Goal: Information Seeking & Learning: Learn about a topic

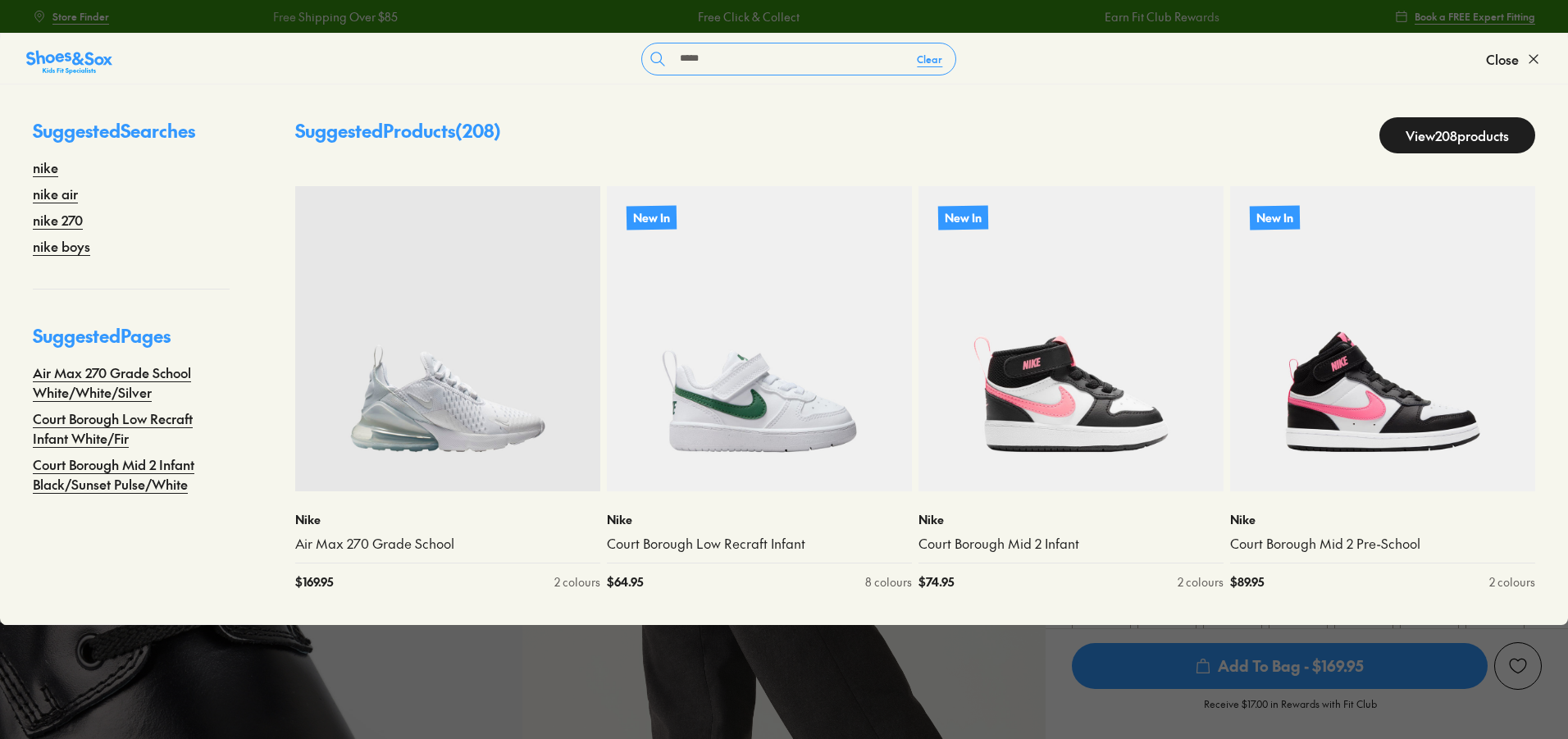
select select "*"
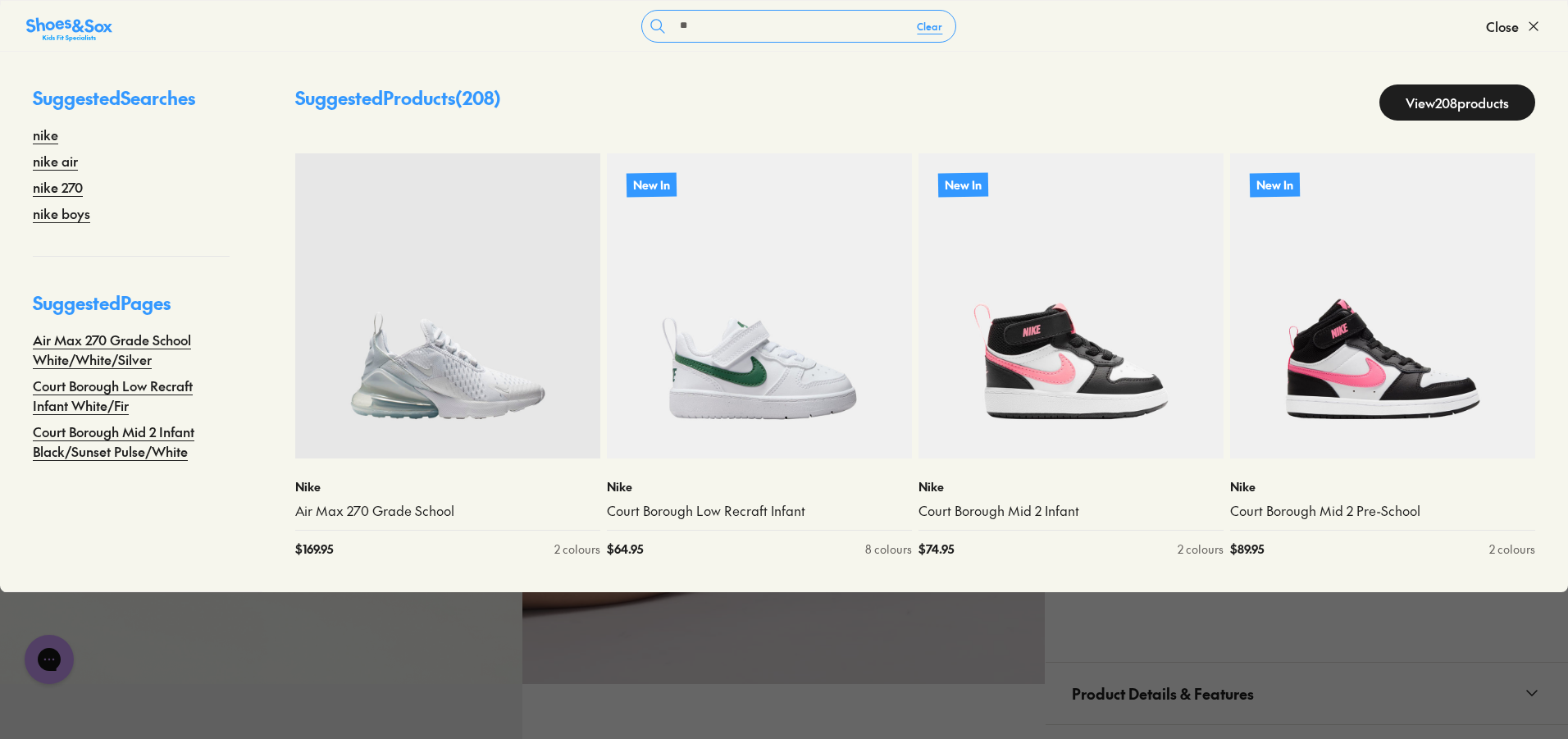
type input "*"
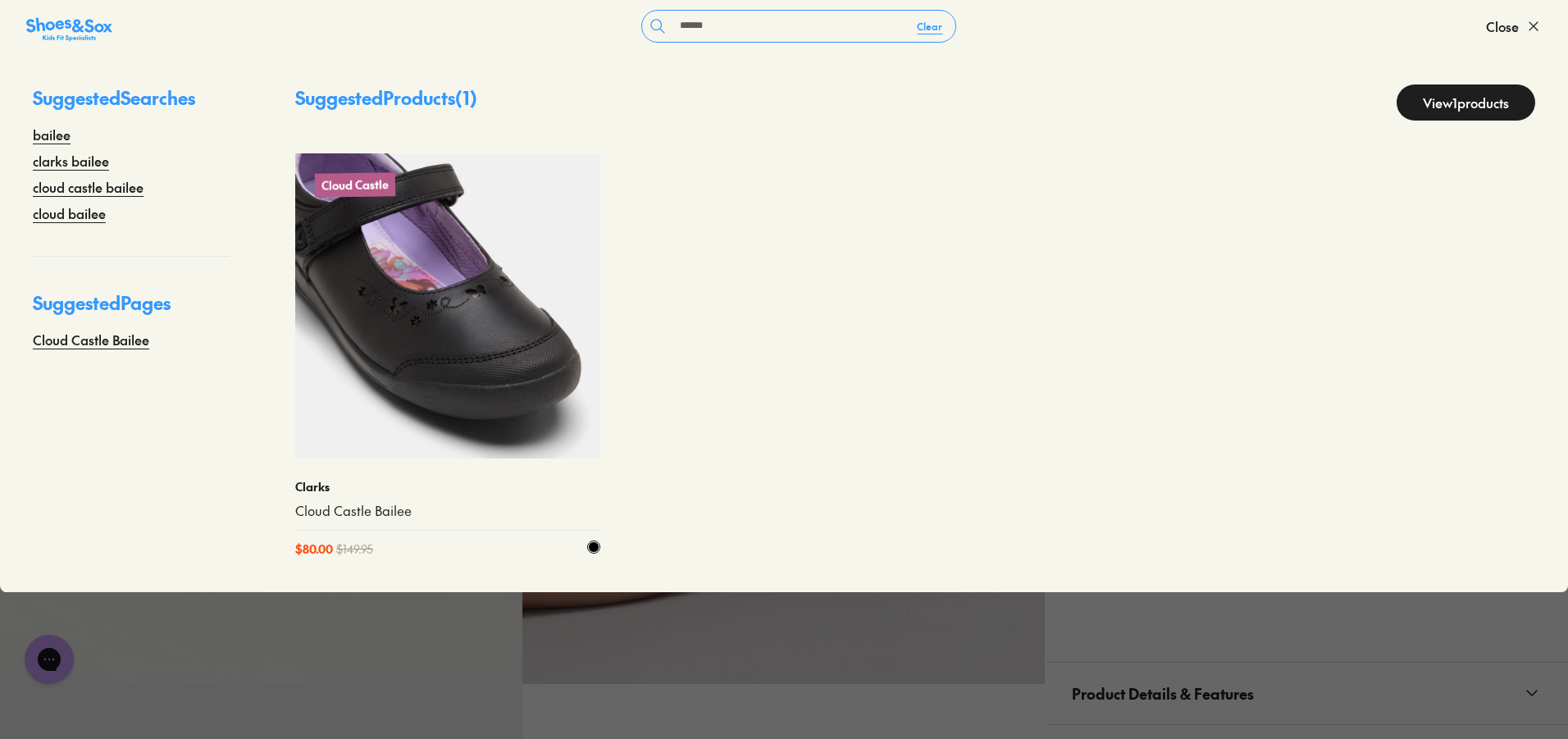
type input "******"
click at [374, 382] on img at bounding box center [447, 306] width 305 height 305
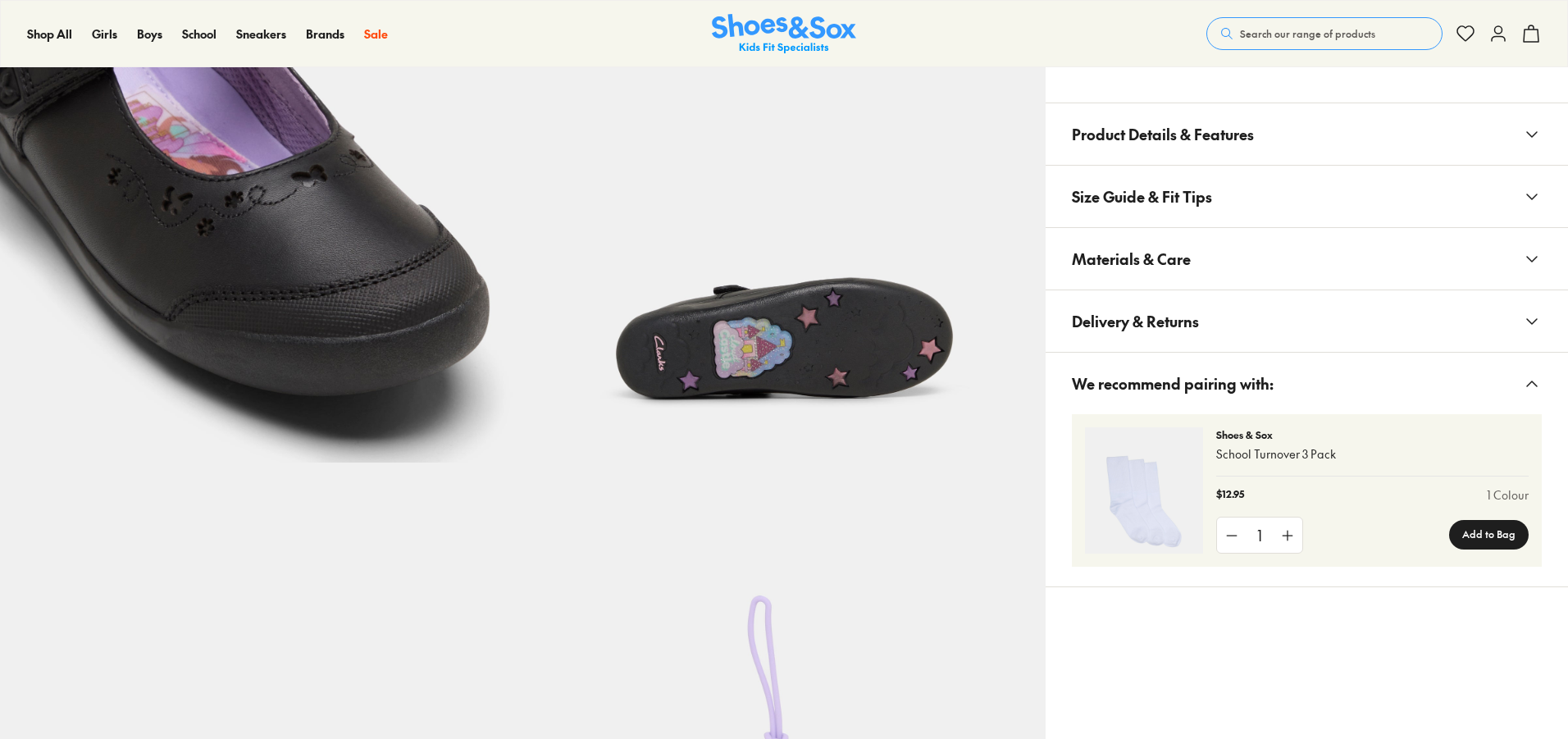
scroll to position [1230, 0]
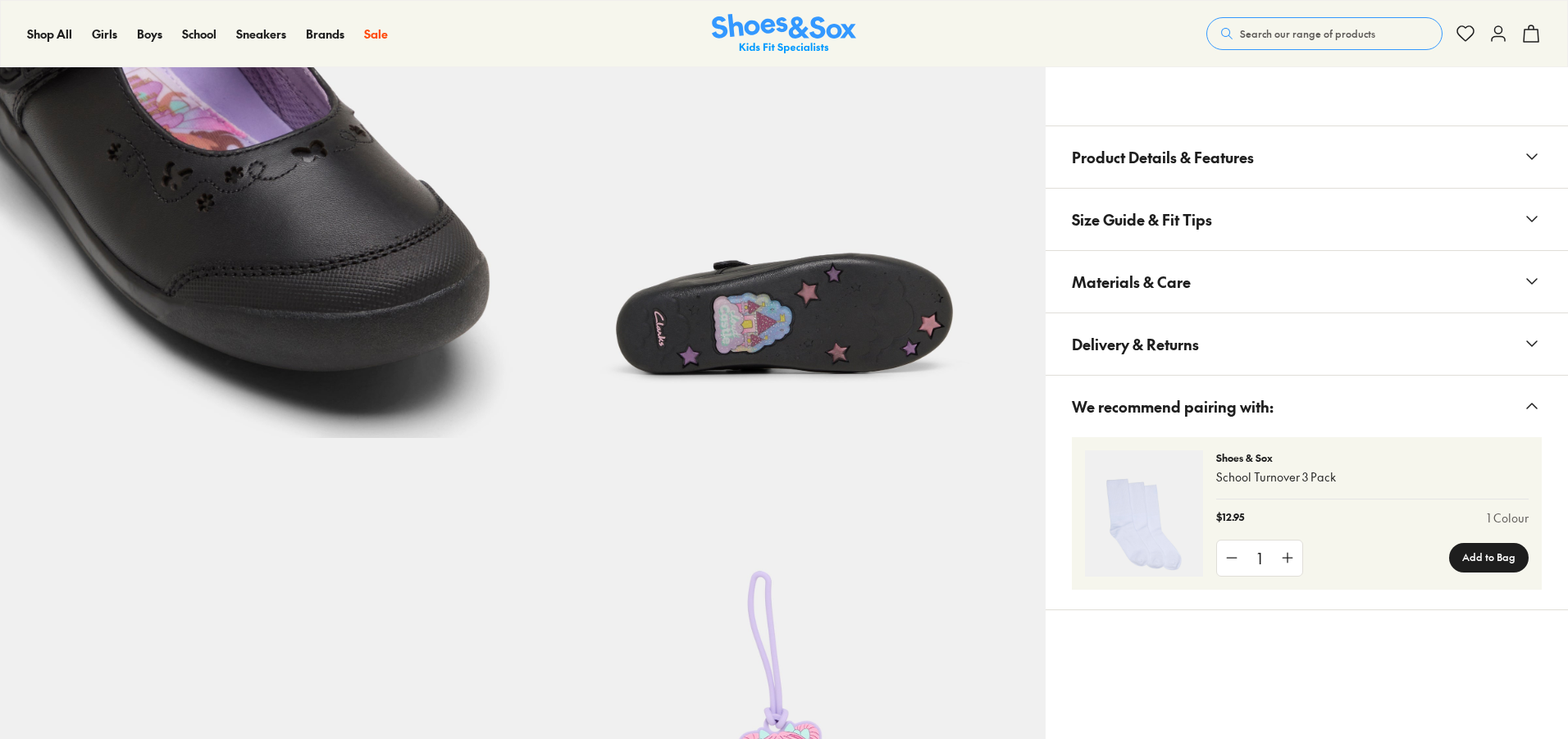
click at [1226, 282] on button "Materials & Care" at bounding box center [1307, 282] width 523 height 62
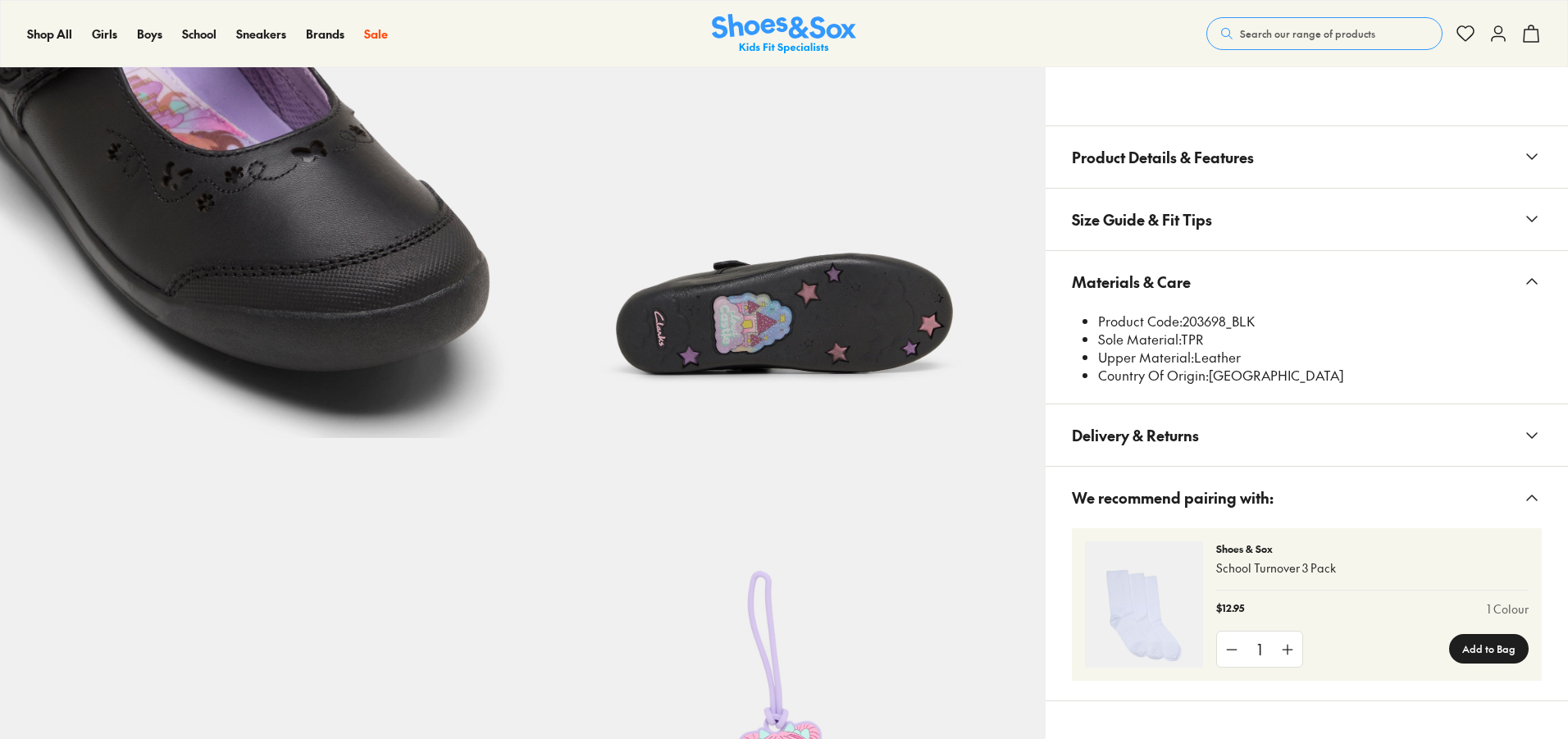
select select "*"
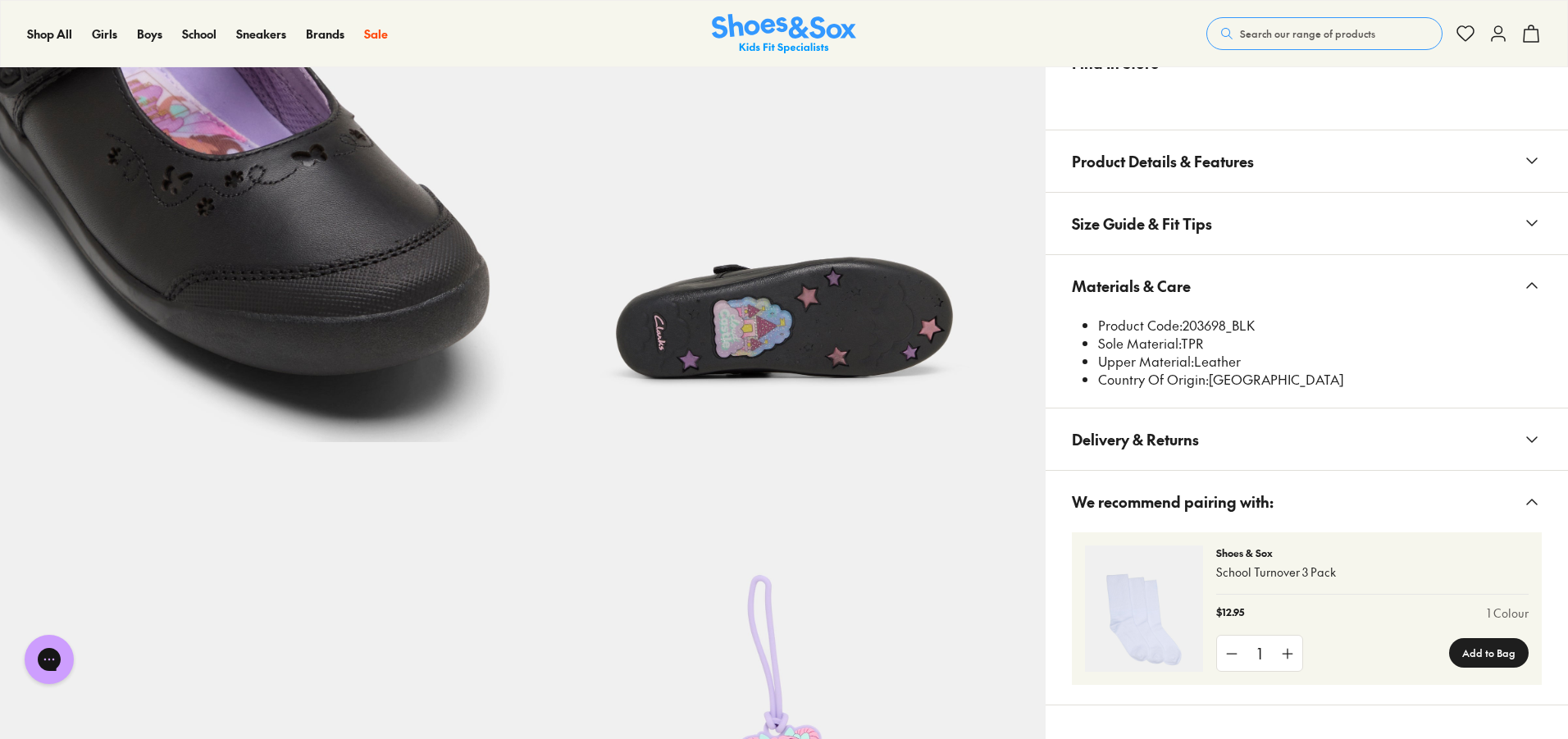
scroll to position [0, 0]
drag, startPoint x: 1187, startPoint y: 326, endPoint x: 1210, endPoint y: 322, distance: 23.3
click at [1210, 322] on li "Product Code: 203698_BLK" at bounding box center [1320, 326] width 443 height 18
click at [1206, 322] on li "Product Code: 203698_BLK" at bounding box center [1320, 326] width 443 height 18
drag, startPoint x: 1186, startPoint y: 322, endPoint x: 1224, endPoint y: 318, distance: 38.2
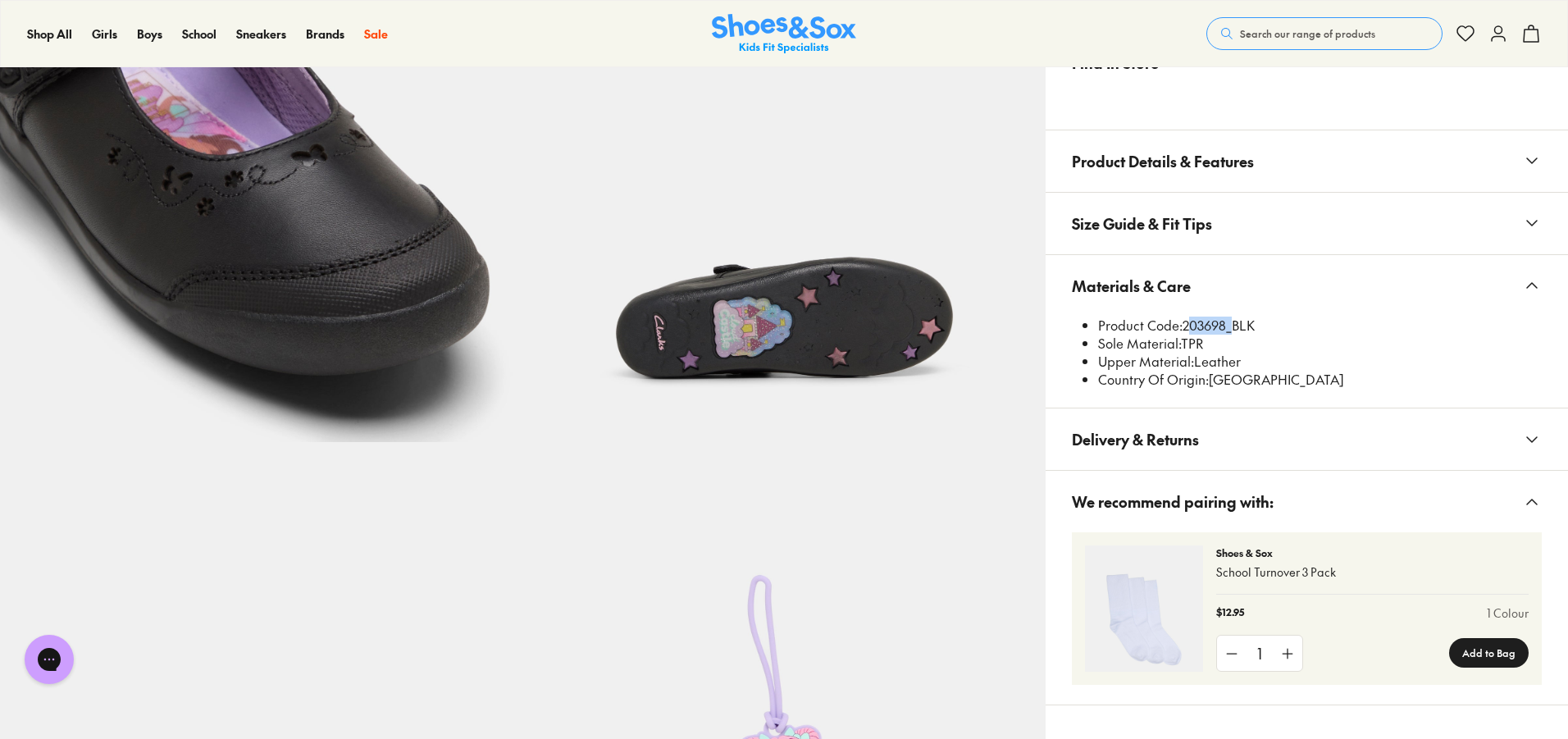
click at [1224, 318] on li "Product Code: 203698_BLK" at bounding box center [1320, 326] width 443 height 18
copy li "203698"
click at [1323, 32] on span "Search our range of products" at bounding box center [1308, 33] width 135 height 15
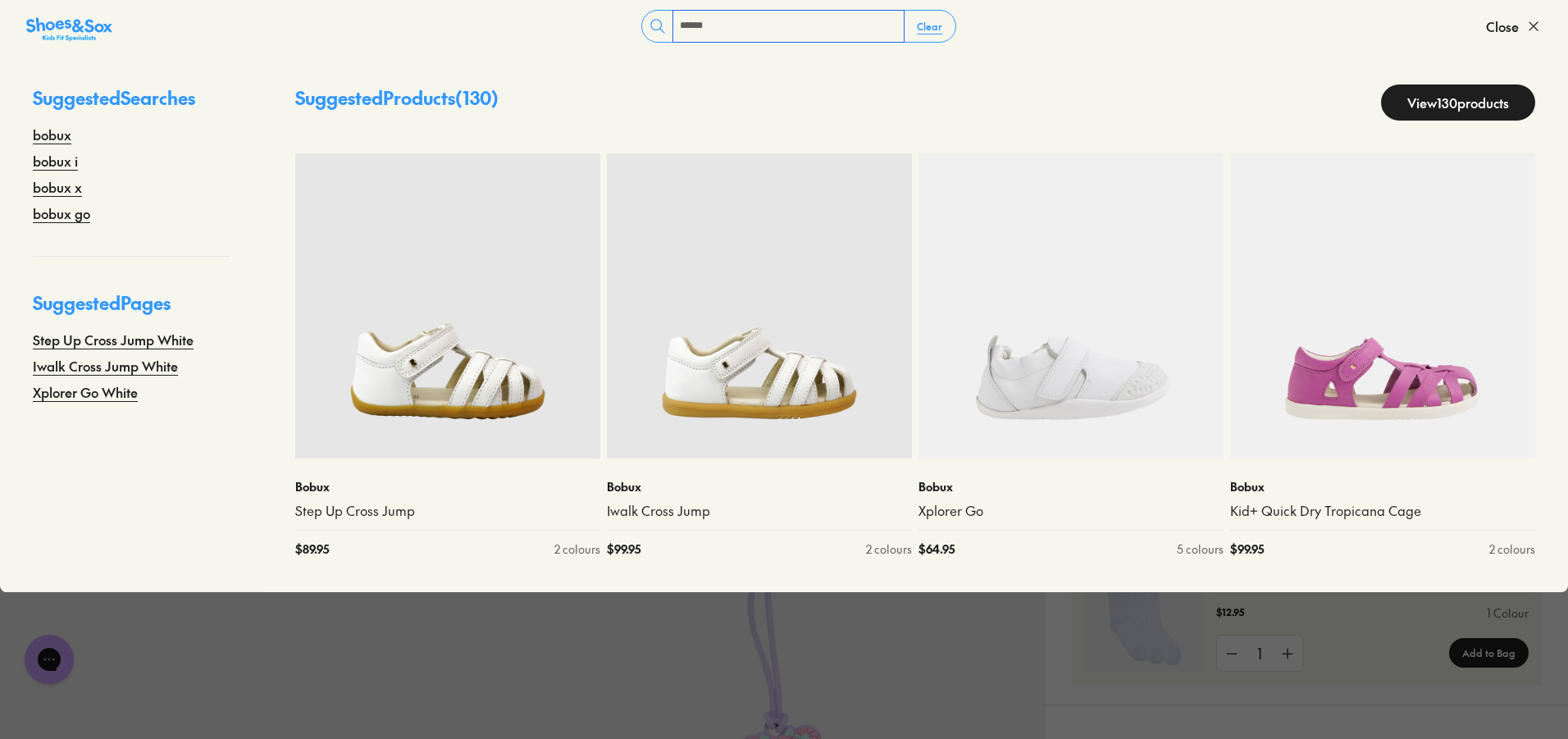
type input "*****"
click at [1137, 381] on img at bounding box center [1071, 306] width 305 height 305
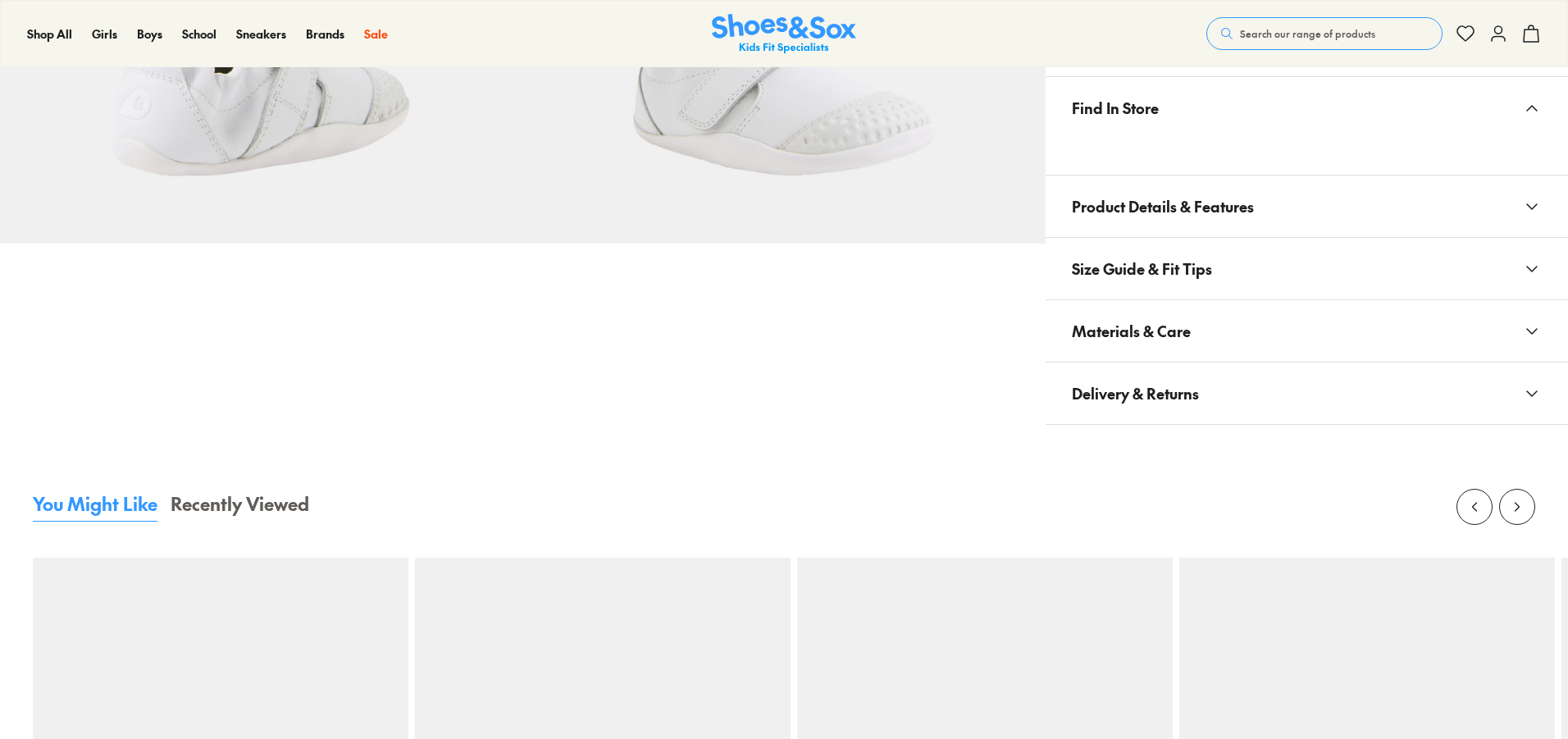
select select "*"
click at [1177, 319] on span "Materials & Care" at bounding box center [1131, 333] width 119 height 49
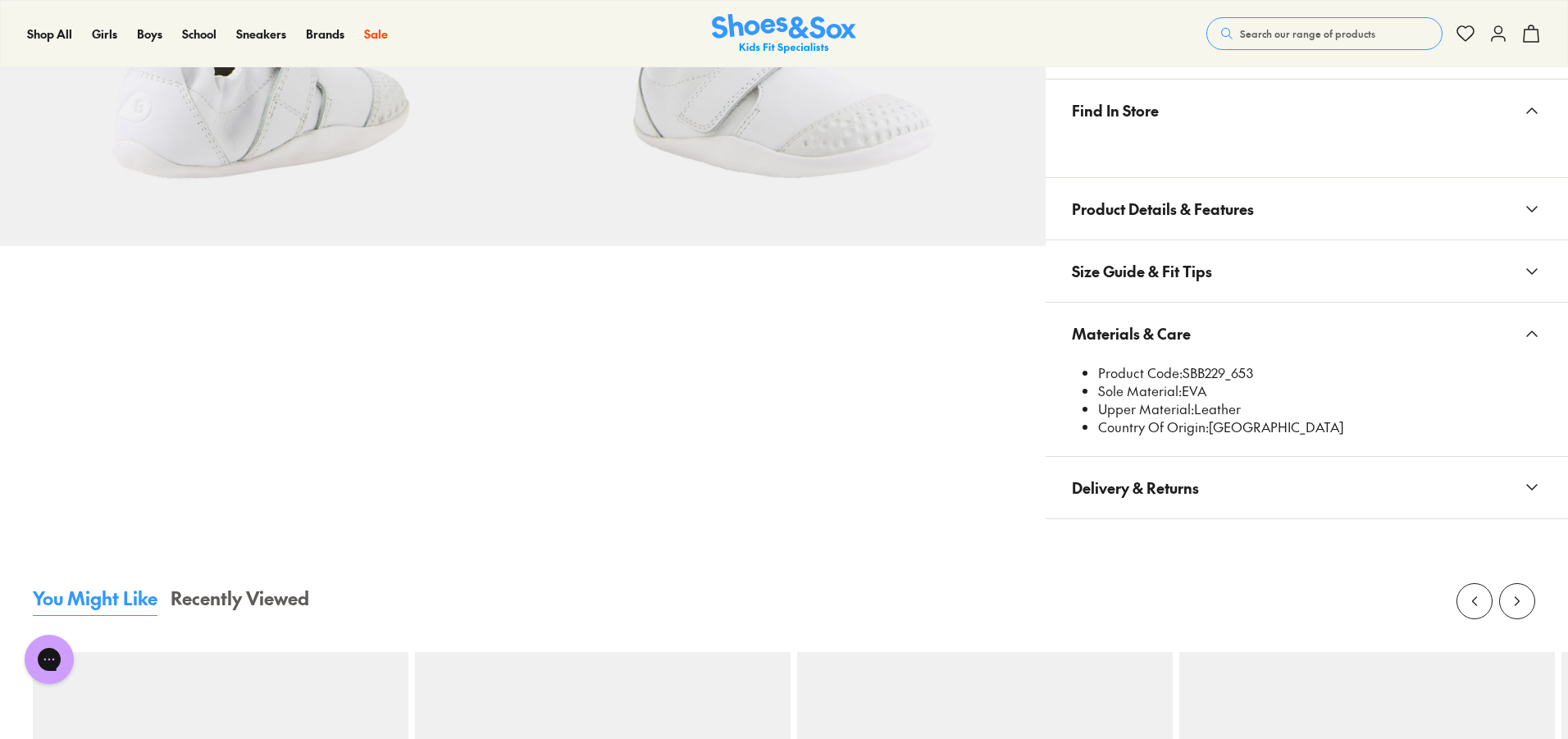
scroll to position [0, 0]
drag, startPoint x: 1193, startPoint y: 409, endPoint x: 1240, endPoint y: 409, distance: 47.0
click at [1240, 409] on li "Upper Material: Leather" at bounding box center [1320, 409] width 443 height 18
click at [1217, 409] on li "Upper Material: Leather" at bounding box center [1320, 409] width 443 height 18
click at [1196, 410] on li "Upper Material: Leather" at bounding box center [1320, 409] width 443 height 18
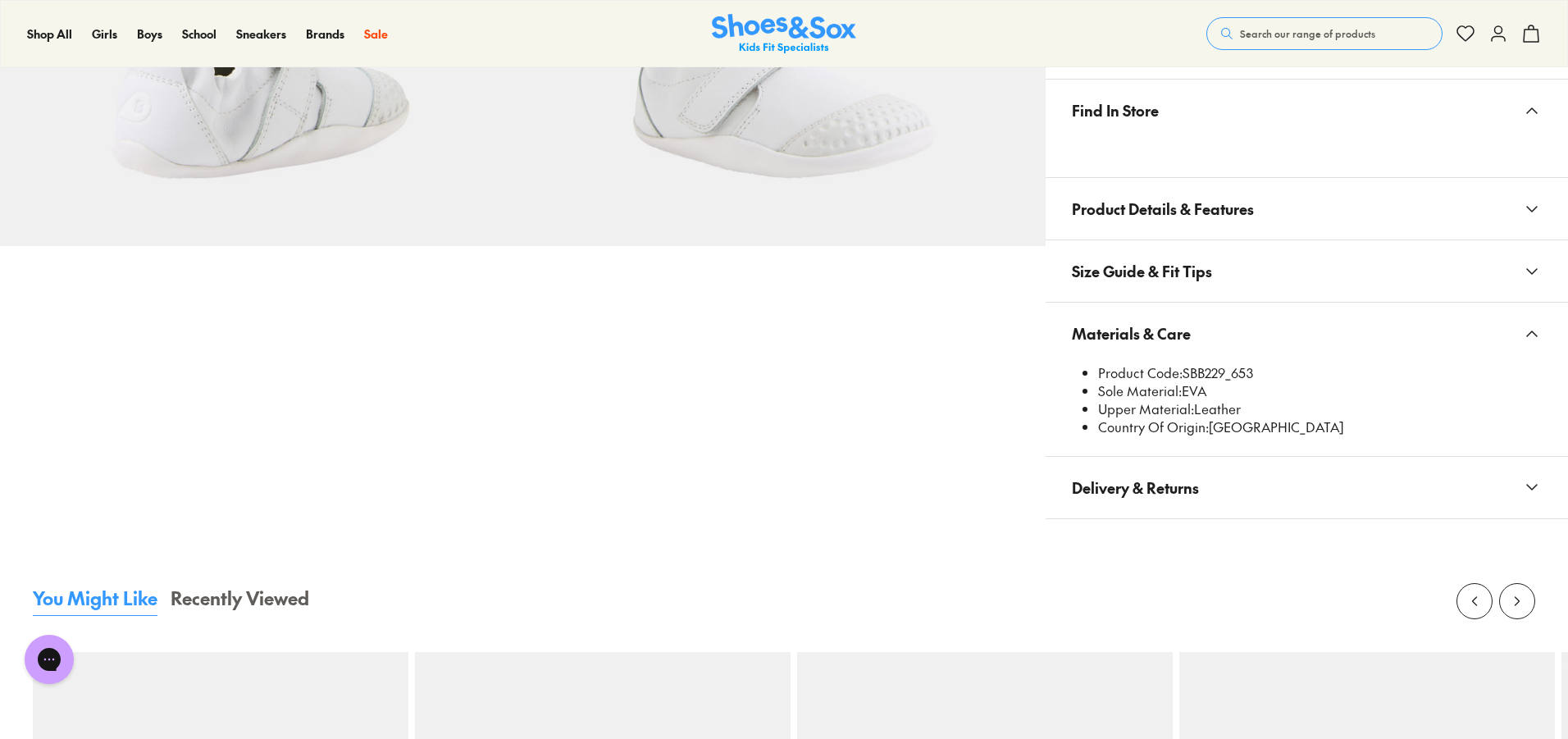
drag, startPoint x: 1191, startPoint y: 411, endPoint x: 1250, endPoint y: 411, distance: 59.0
click at [1250, 411] on li "Upper Material: Leather" at bounding box center [1320, 409] width 443 height 18
drag, startPoint x: 1196, startPoint y: 411, endPoint x: 1298, endPoint y: 406, distance: 102.1
click at [1298, 406] on li "Upper Material: Leather" at bounding box center [1320, 409] width 443 height 18
